Goal: Information Seeking & Learning: Check status

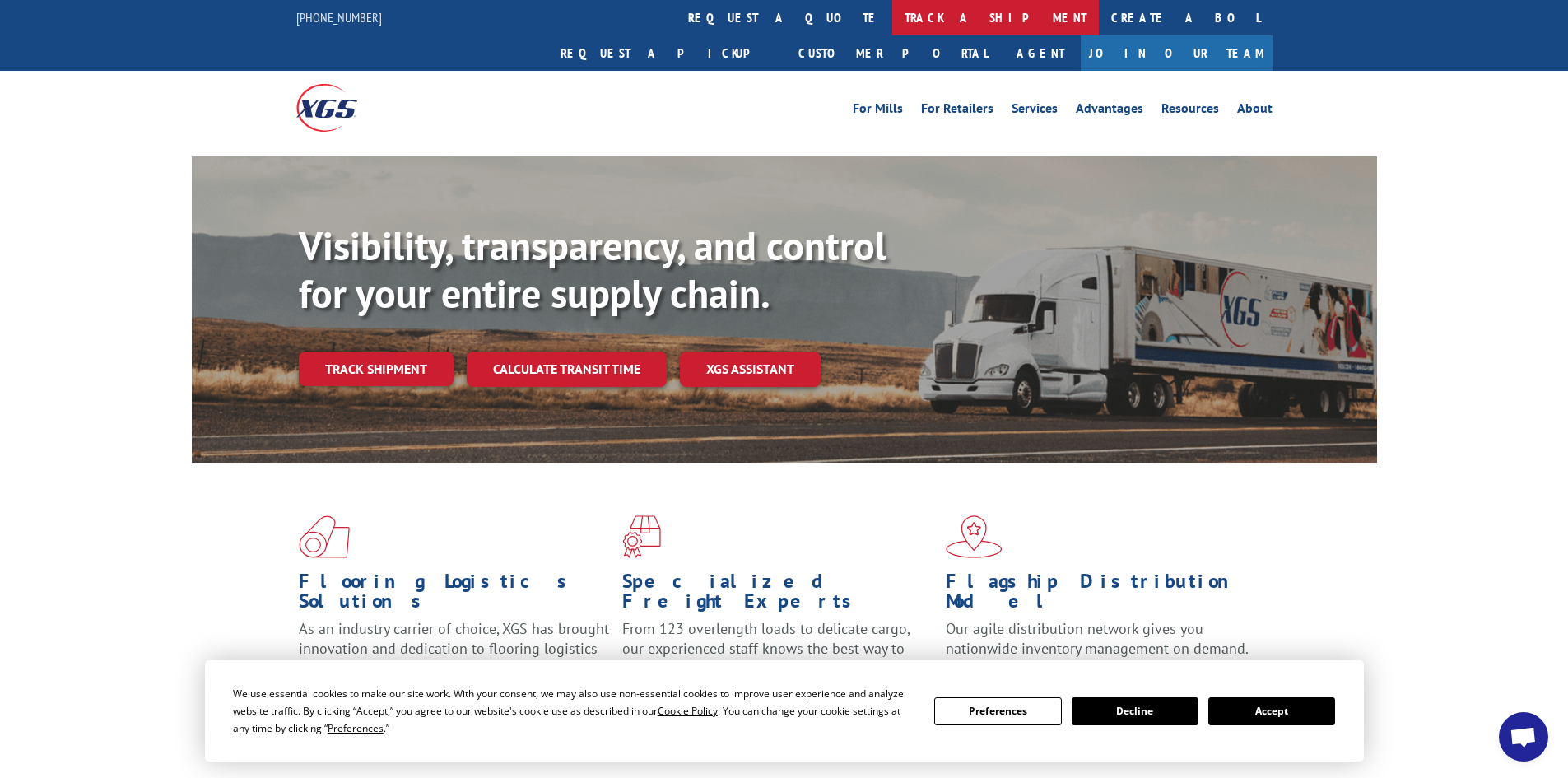
click at [892, 12] on link "track a shipment" at bounding box center [996, 17] width 207 height 36
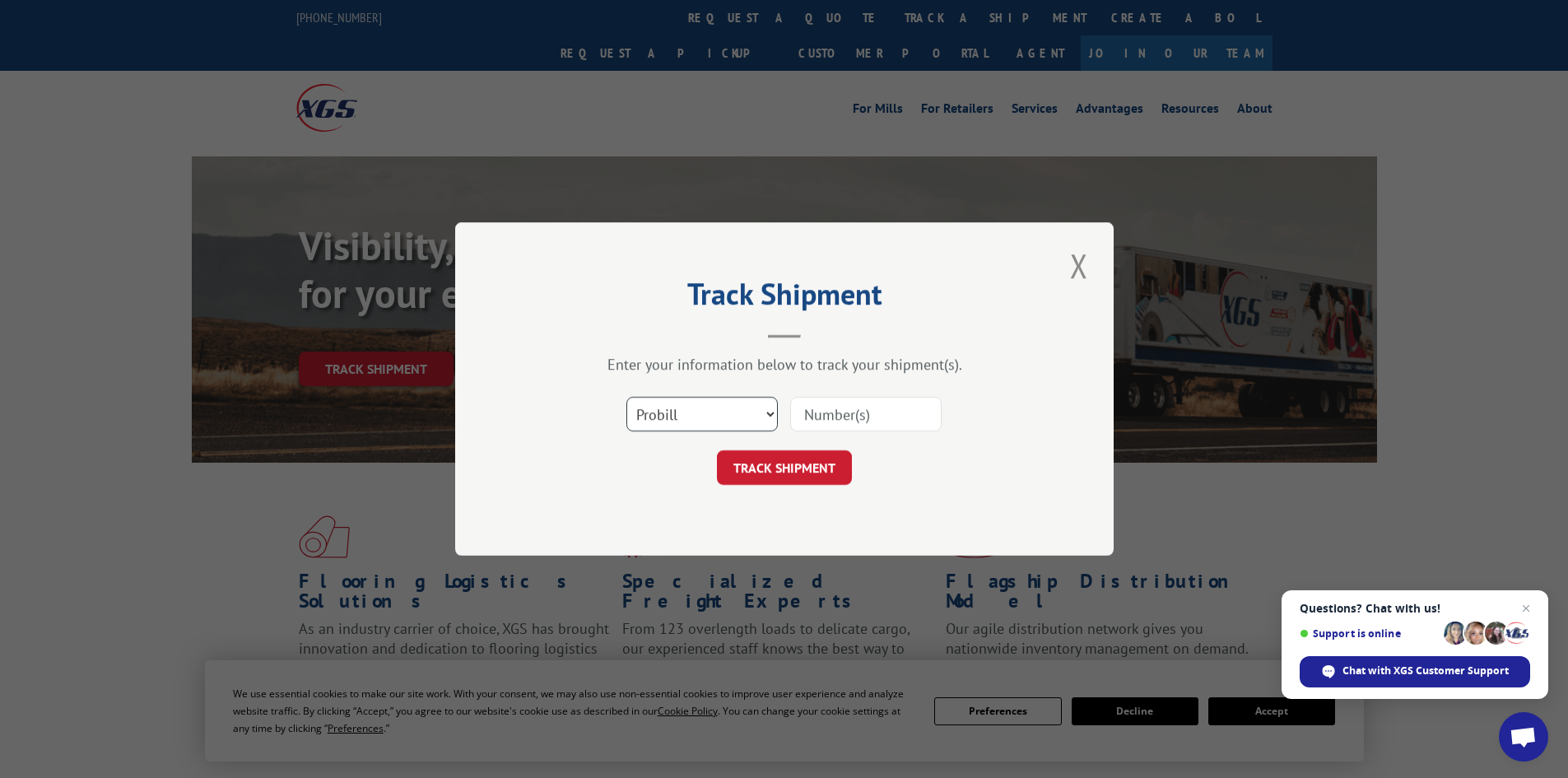
click at [697, 411] on select "Select category... Probill BOL PO" at bounding box center [702, 414] width 151 height 35
click at [626, 397] on select "Select category... Probill BOL PO" at bounding box center [702, 414] width 151 height 35
click at [841, 424] on input at bounding box center [866, 414] width 151 height 35
click at [681, 421] on select "Select category... Probill BOL PO" at bounding box center [702, 414] width 151 height 35
select select "probill"
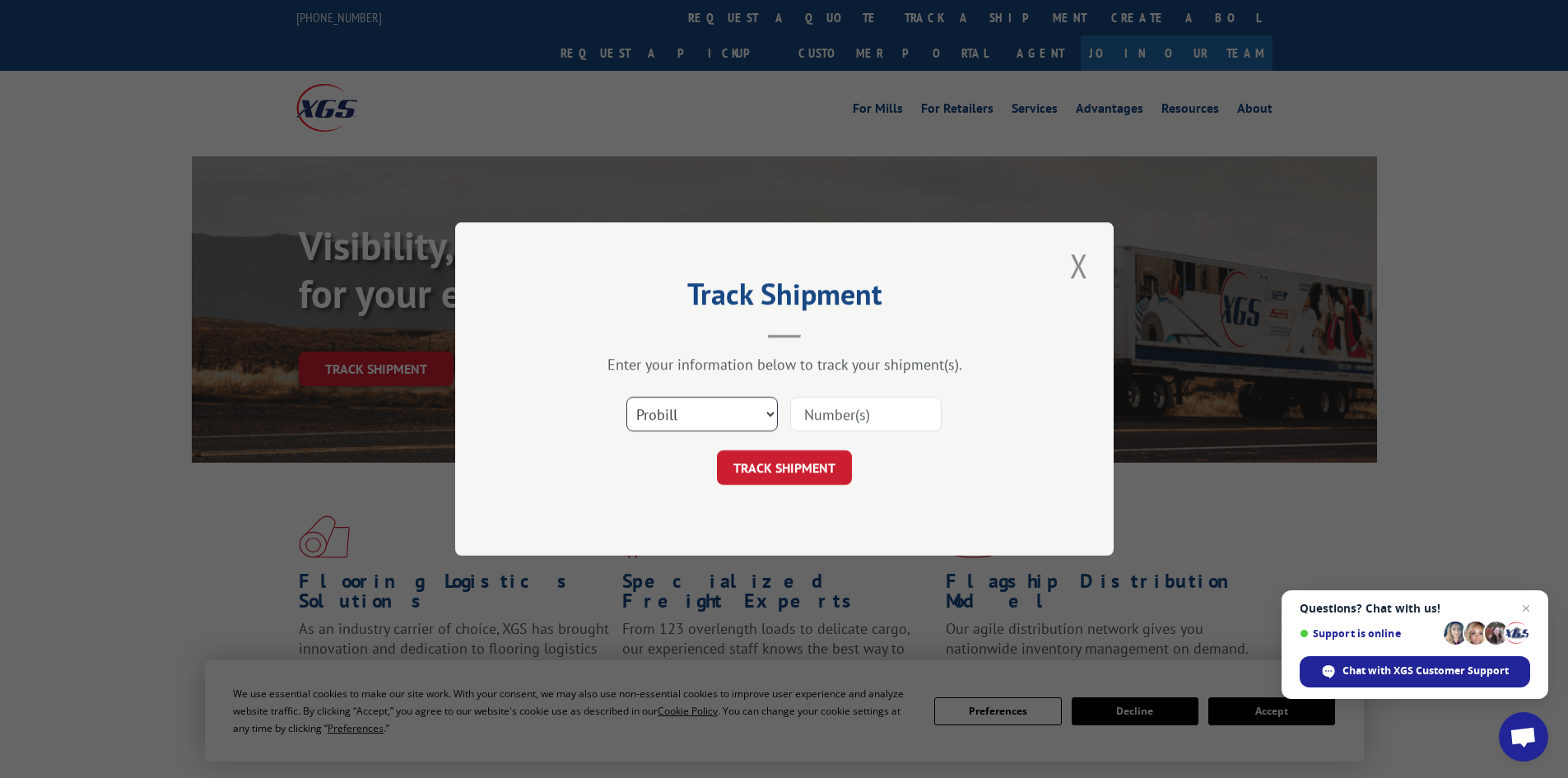
click at [626, 397] on select "Select category... Probill BOL PO" at bounding box center [702, 414] width 151 height 35
click at [847, 424] on input at bounding box center [866, 414] width 151 height 35
type input "17449697"
click at [781, 467] on button "TRACK SHIPMENT" at bounding box center [784, 468] width 135 height 35
